Goal: Find specific page/section: Find specific page/section

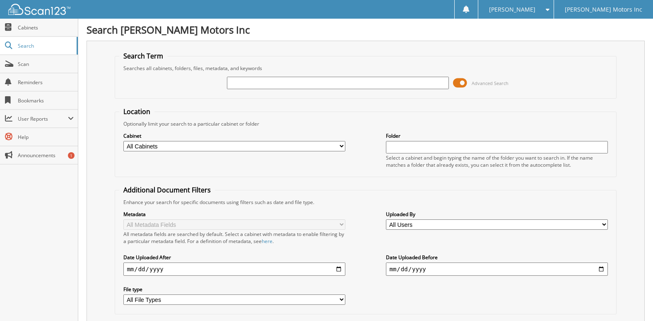
click at [247, 82] on input "text" at bounding box center [338, 83] width 222 height 12
type input "2574485"
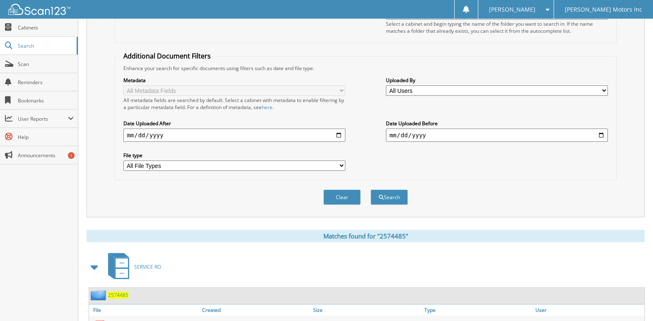
scroll to position [189, 0]
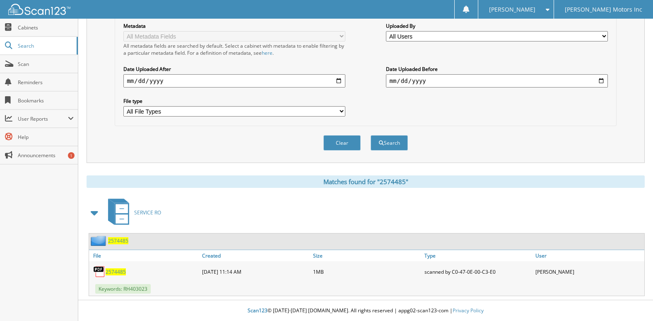
click at [108, 275] on div "2574485" at bounding box center [144, 271] width 111 height 17
click at [111, 273] on span "2574485" at bounding box center [116, 271] width 20 height 7
